Goal: Information Seeking & Learning: Learn about a topic

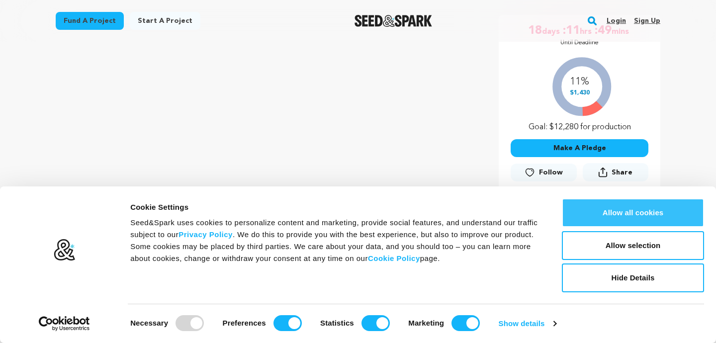
click at [654, 210] on button "Allow all cookies" at bounding box center [633, 212] width 142 height 29
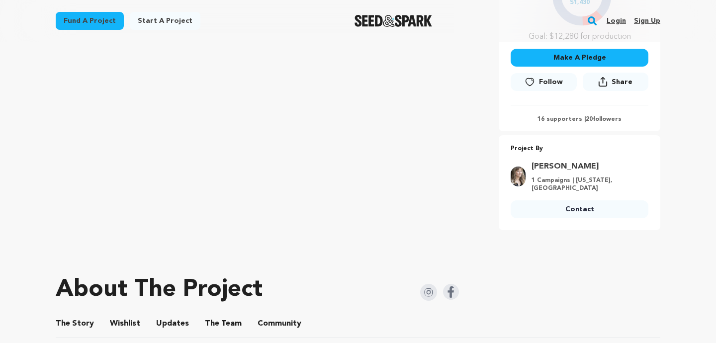
scroll to position [297, 0]
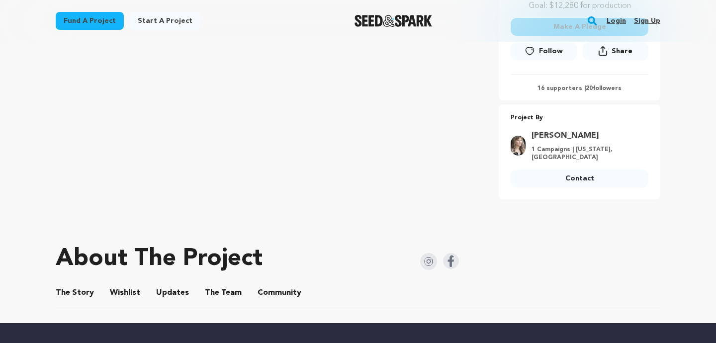
click at [84, 295] on button "The Story" at bounding box center [75, 295] width 24 height 24
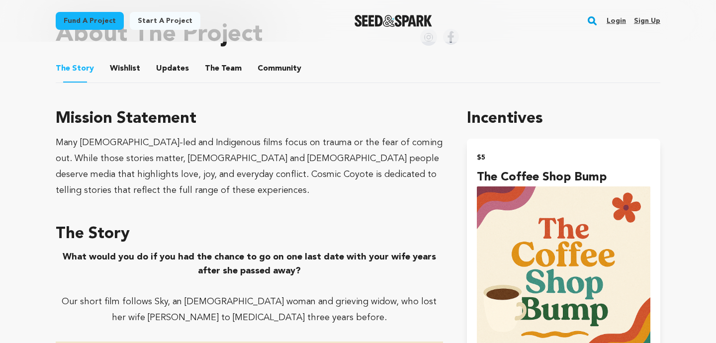
scroll to position [526, 0]
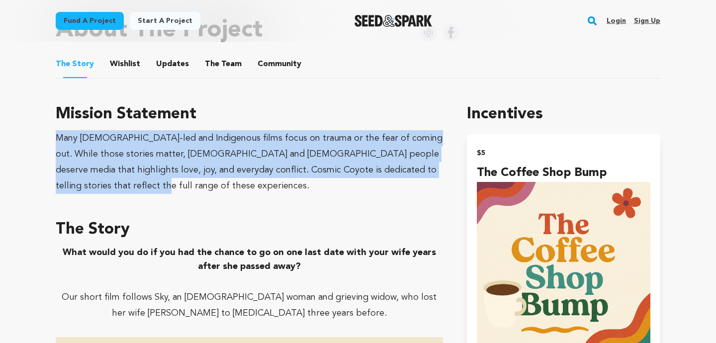
drag, startPoint x: 119, startPoint y: 182, endPoint x: 57, endPoint y: 138, distance: 76.0
click at [57, 138] on div "Many [DEMOGRAPHIC_DATA]-led and Indigenous films focus on trauma or the fear of…" at bounding box center [249, 162] width 387 height 64
copy div "Many [DEMOGRAPHIC_DATA]-led and Indigenous films focus on trauma or the fear of…"
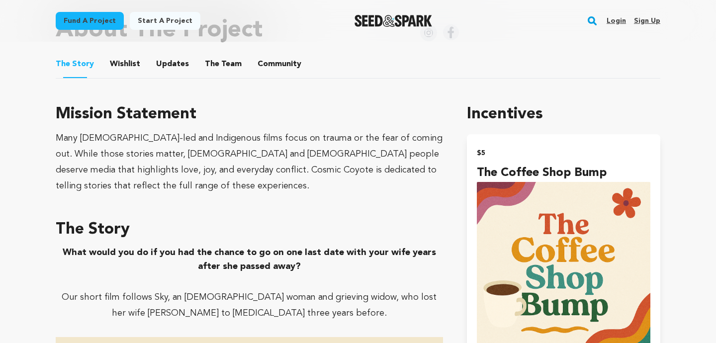
click at [163, 118] on h3 "Mission Statement" at bounding box center [249, 114] width 387 height 24
click at [164, 140] on div "Many [DEMOGRAPHIC_DATA]-led and Indigenous films focus on trauma or the fear of…" at bounding box center [249, 162] width 387 height 64
copy div "Indigenous"
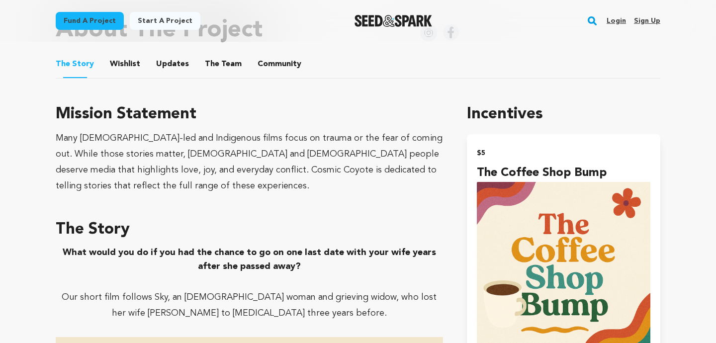
click at [234, 150] on div "Many [DEMOGRAPHIC_DATA]-led and Indigenous films focus on trauma or the fear of…" at bounding box center [249, 162] width 387 height 64
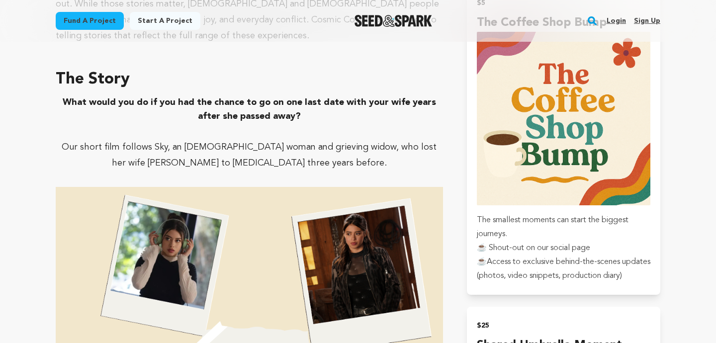
scroll to position [501, 0]
